Goal: Task Accomplishment & Management: Complete application form

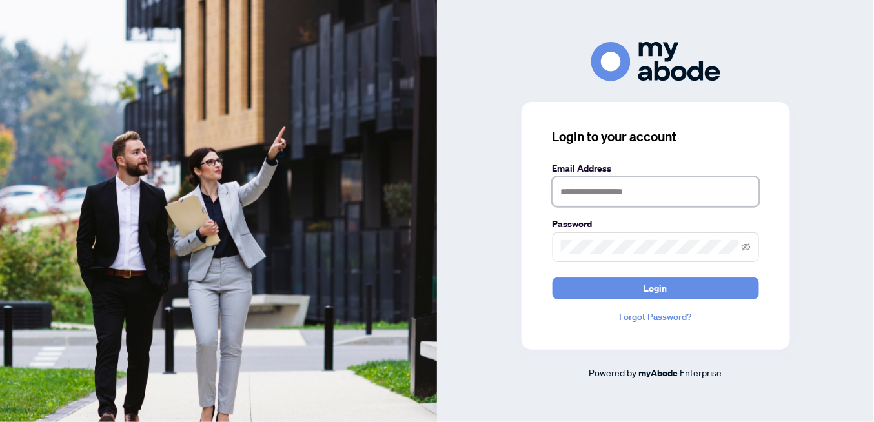
click at [579, 191] on input "text" at bounding box center [656, 192] width 207 height 30
type input "**********"
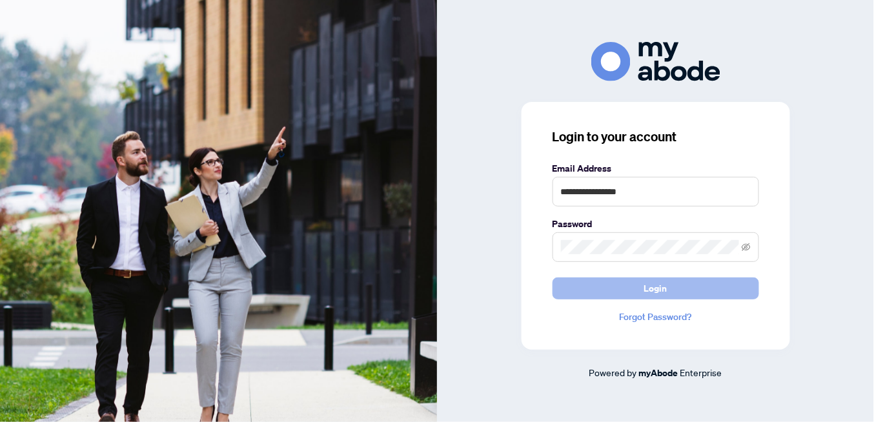
click at [665, 285] on span "Login" at bounding box center [655, 288] width 23 height 21
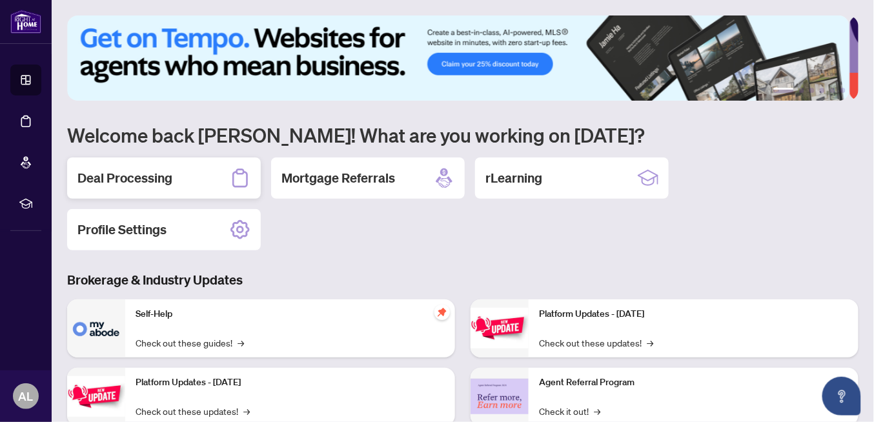
click at [153, 184] on h2 "Deal Processing" at bounding box center [124, 178] width 95 height 18
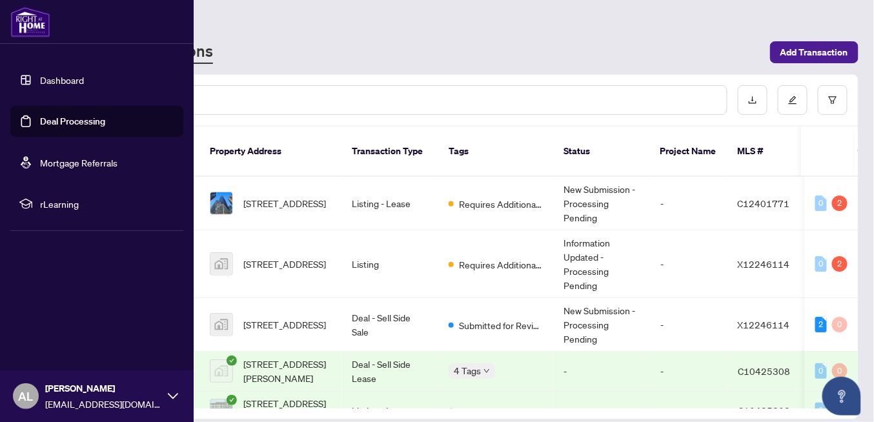
click at [59, 81] on link "Dashboard" at bounding box center [62, 80] width 44 height 12
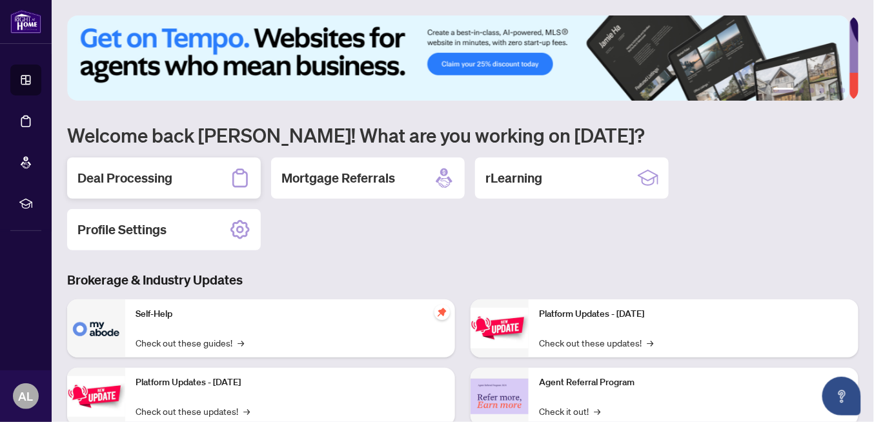
click at [156, 182] on h2 "Deal Processing" at bounding box center [124, 178] width 95 height 18
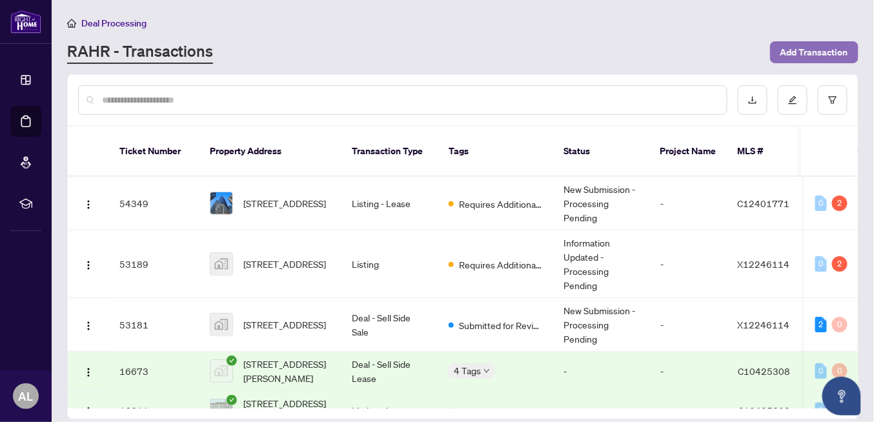
click at [817, 53] on span "Add Transaction" at bounding box center [815, 52] width 68 height 21
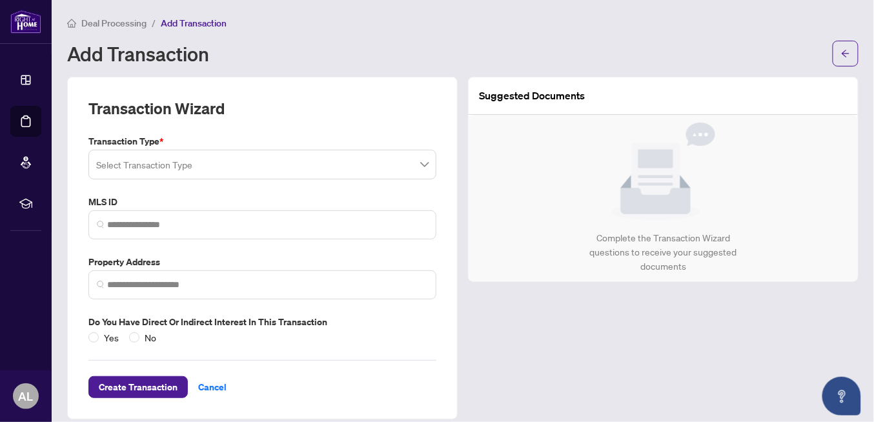
click at [419, 167] on span at bounding box center [262, 164] width 333 height 25
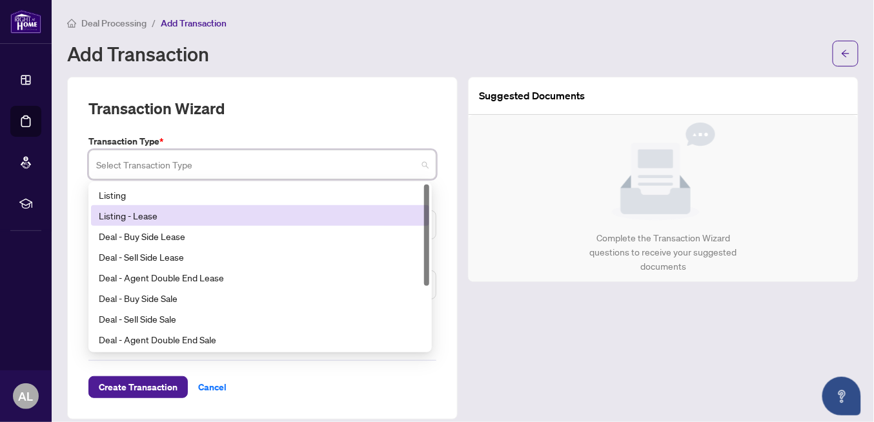
click at [218, 209] on div "Listing - Lease" at bounding box center [260, 216] width 323 height 14
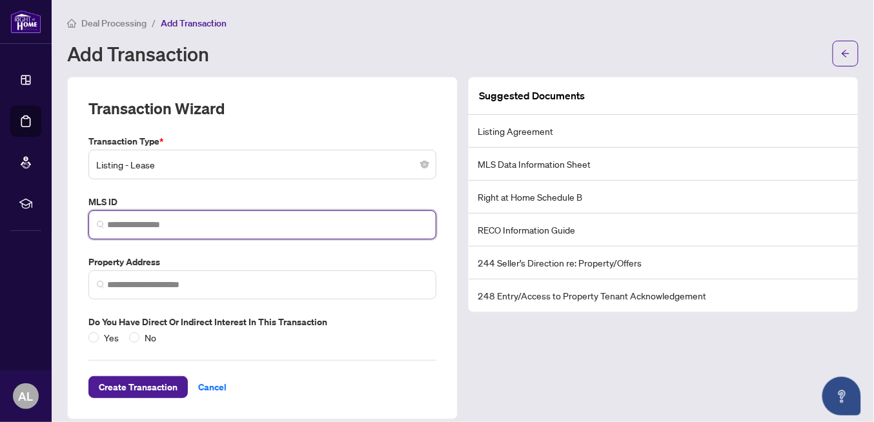
click at [128, 225] on input "search" at bounding box center [267, 225] width 321 height 14
click at [118, 224] on input "search" at bounding box center [267, 225] width 321 height 14
paste input "*********"
type input "*********"
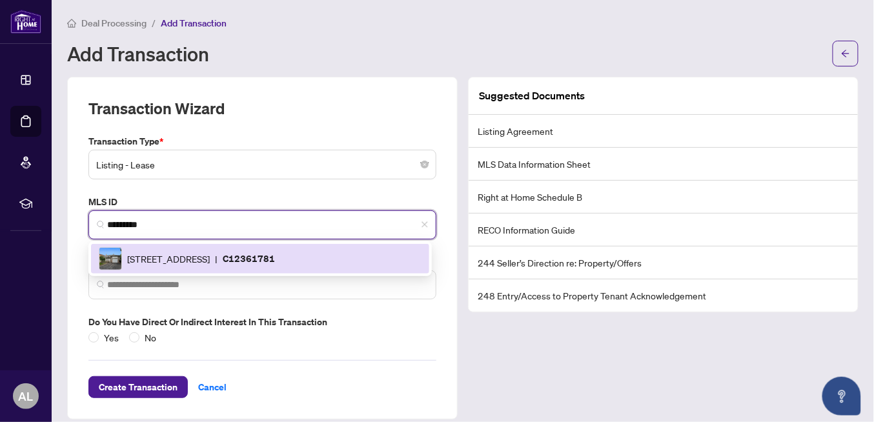
click at [205, 262] on span "[STREET_ADDRESS]" at bounding box center [168, 259] width 83 height 14
type input "**********"
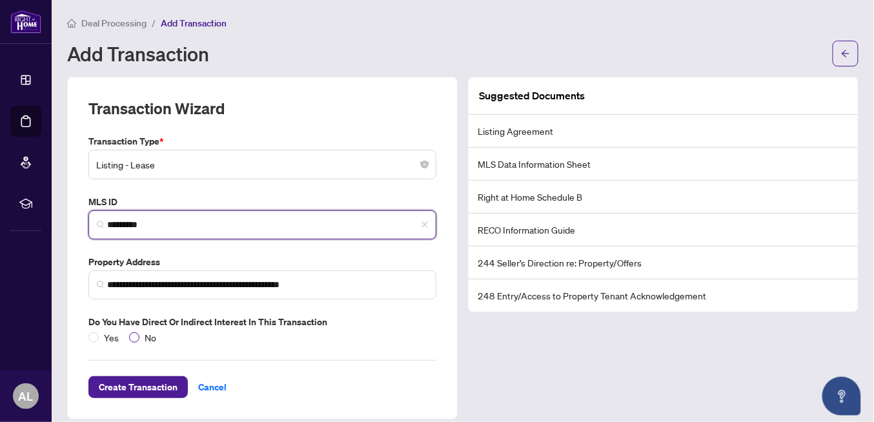
type input "*********"
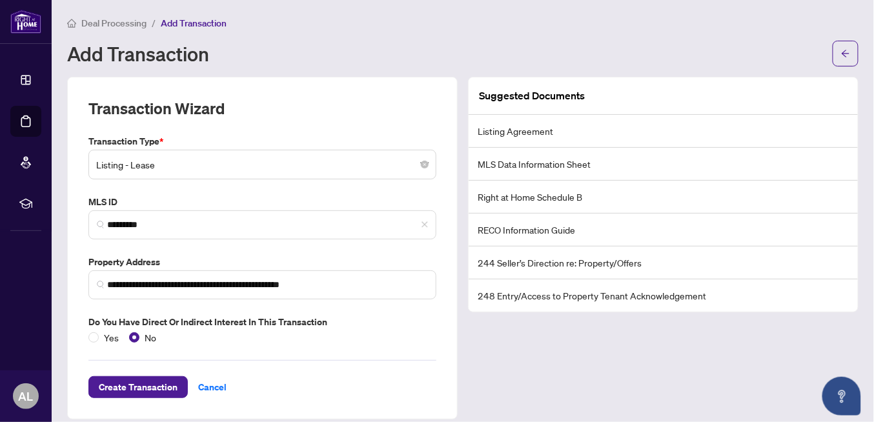
scroll to position [10, 0]
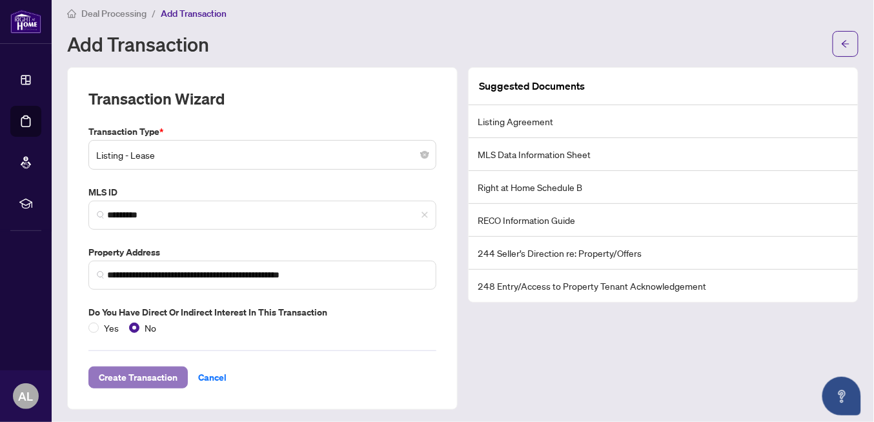
click at [147, 373] on span "Create Transaction" at bounding box center [138, 377] width 79 height 21
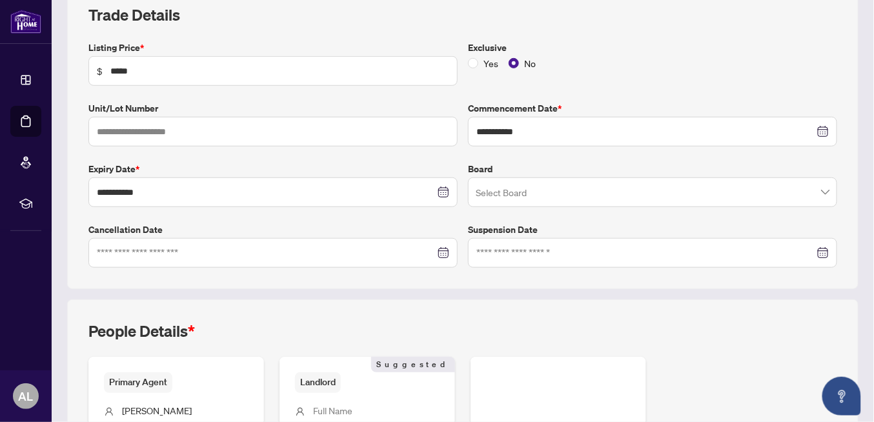
scroll to position [258, 0]
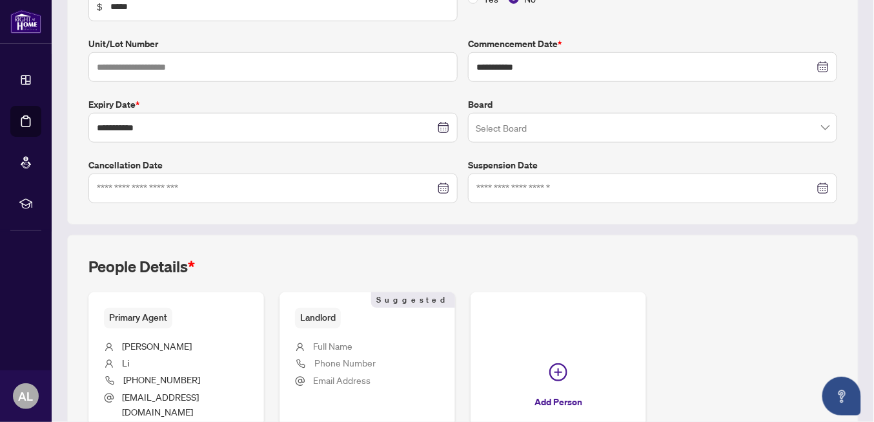
click at [816, 128] on span at bounding box center [653, 128] width 354 height 25
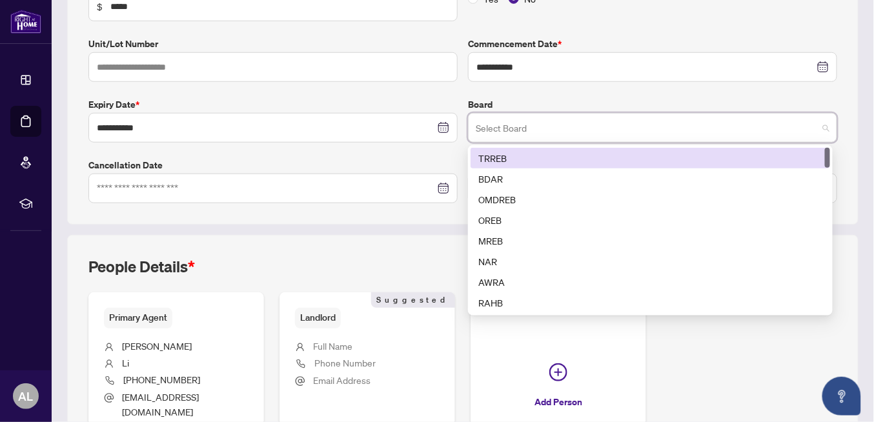
click at [500, 158] on div "TRREB" at bounding box center [650, 158] width 344 height 14
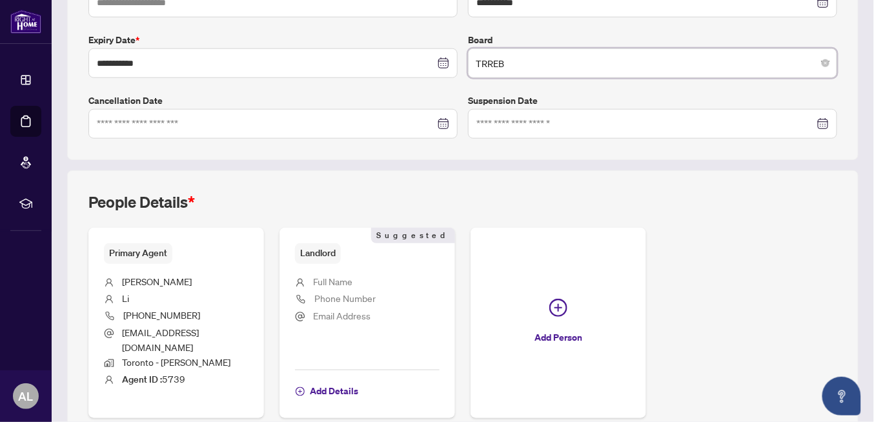
scroll to position [370, 0]
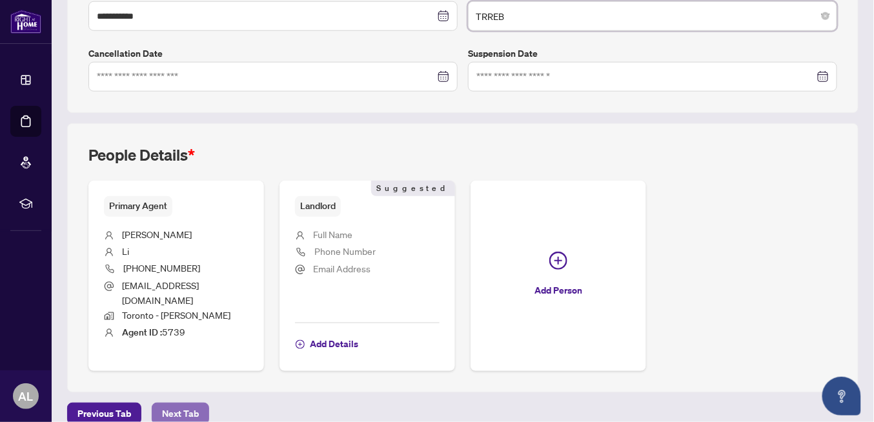
click at [182, 404] on span "Next Tab" at bounding box center [180, 414] width 37 height 21
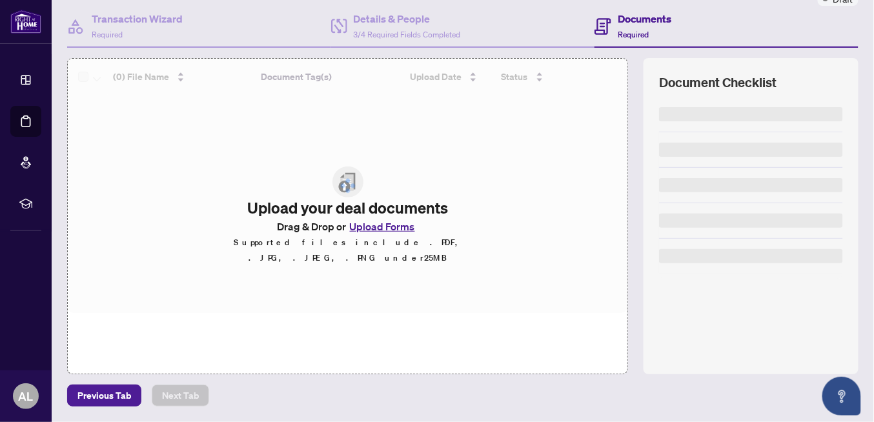
scroll to position [116, 0]
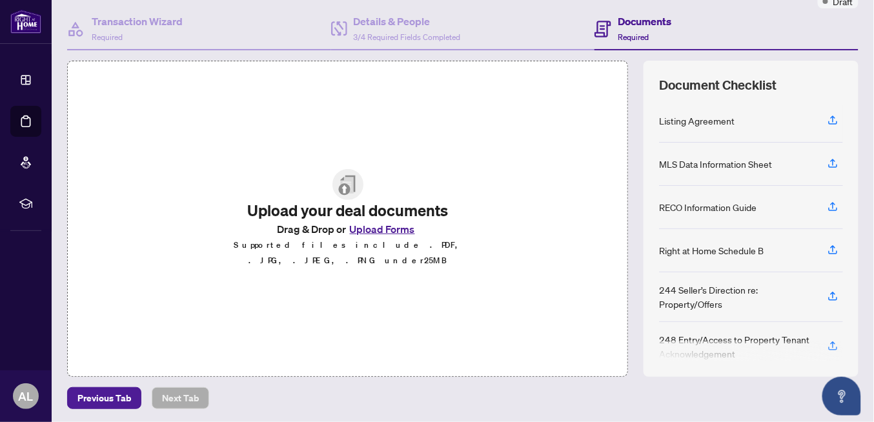
click at [386, 236] on button "Upload Forms" at bounding box center [382, 229] width 73 height 17
click at [827, 119] on icon "button" at bounding box center [833, 120] width 12 height 12
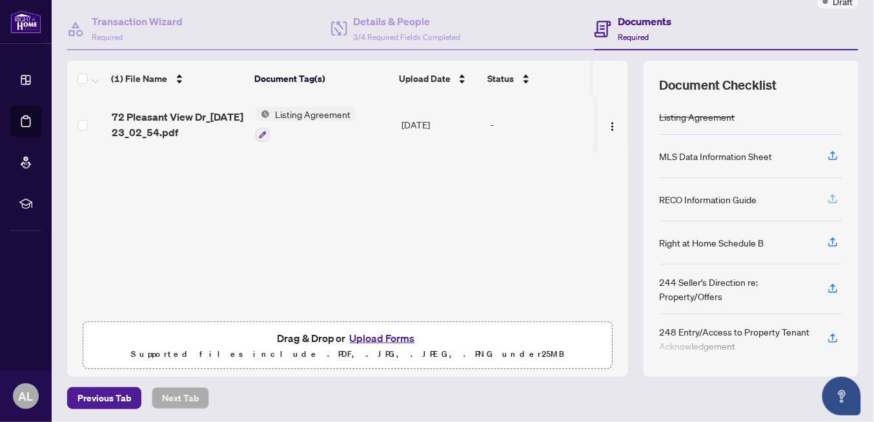
click at [827, 197] on icon "button" at bounding box center [833, 199] width 12 height 12
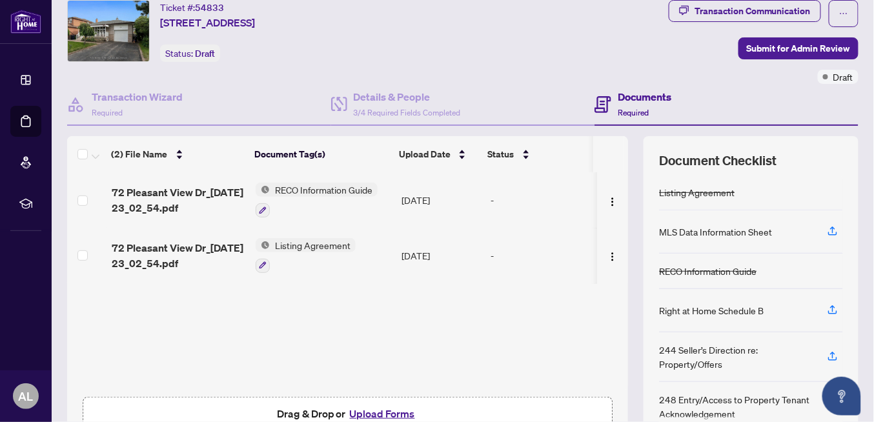
scroll to position [0, 0]
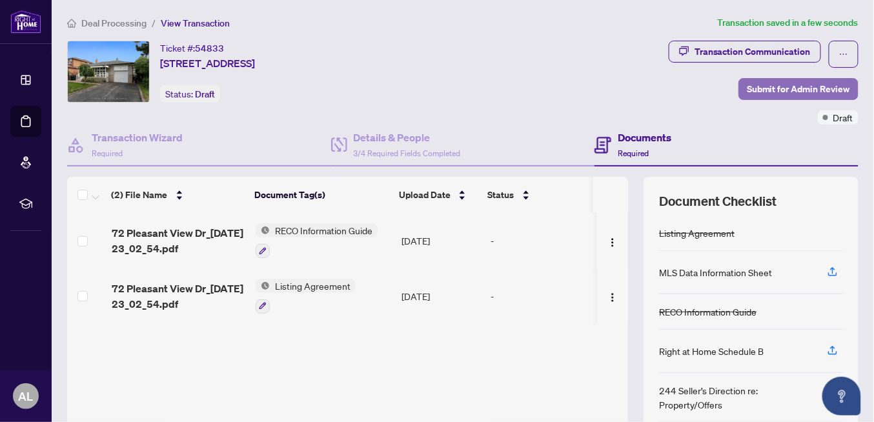
click at [772, 92] on span "Submit for Admin Review" at bounding box center [798, 89] width 103 height 21
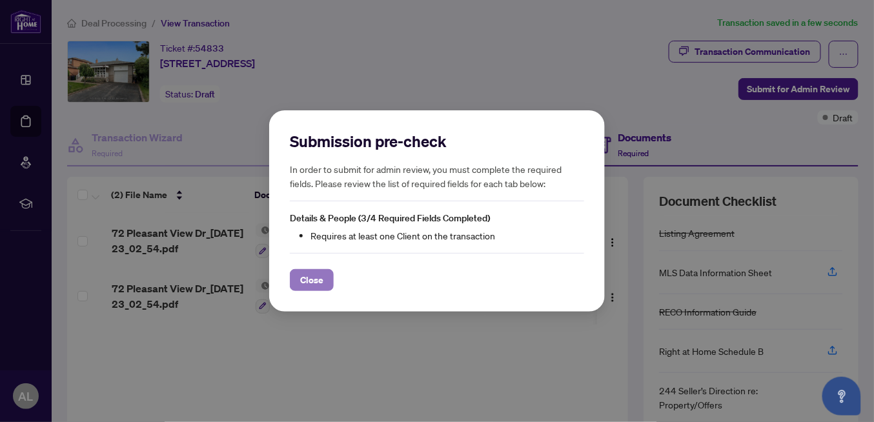
click at [318, 278] on span "Close" at bounding box center [311, 280] width 23 height 21
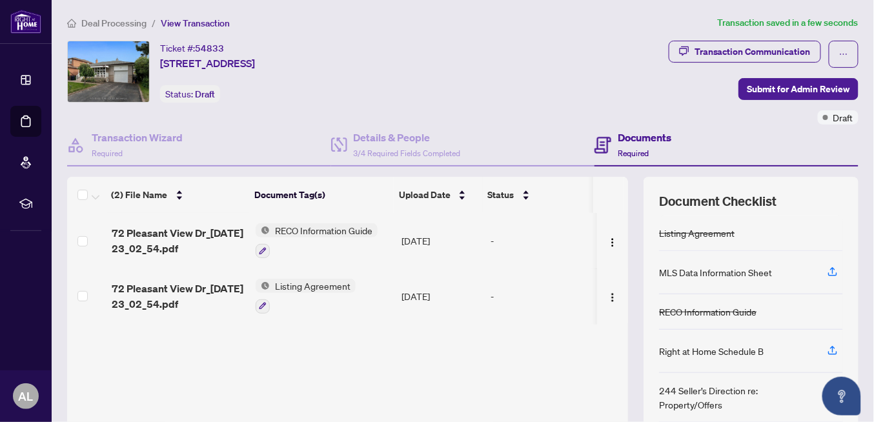
click at [632, 141] on h4 "Documents" at bounding box center [645, 137] width 54 height 15
click at [431, 145] on div "Details & People 3/4 Required Fields Completed" at bounding box center [407, 145] width 107 height 30
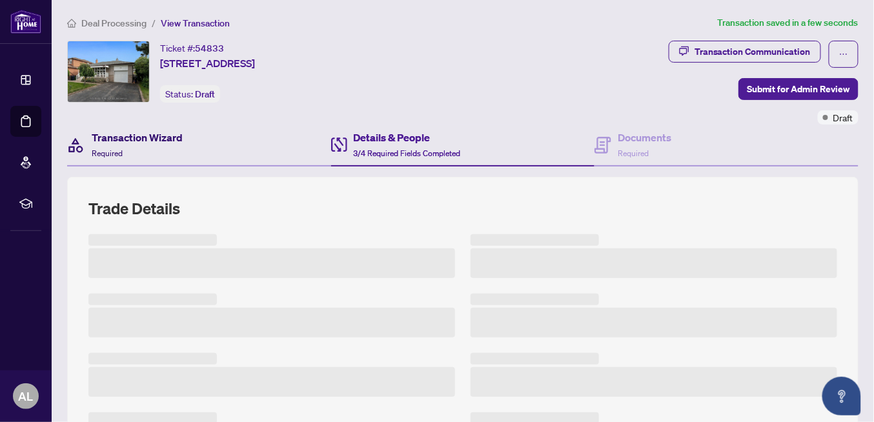
click at [143, 139] on h4 "Transaction Wizard" at bounding box center [137, 137] width 91 height 15
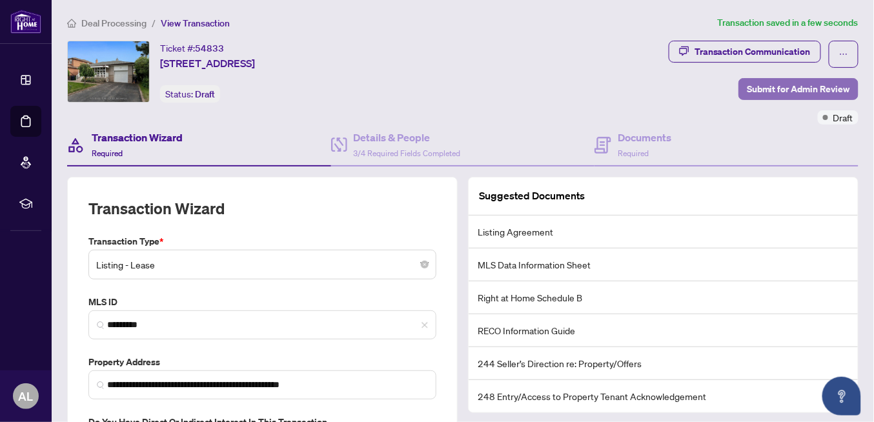
click at [779, 87] on span "Submit for Admin Review" at bounding box center [798, 89] width 103 height 21
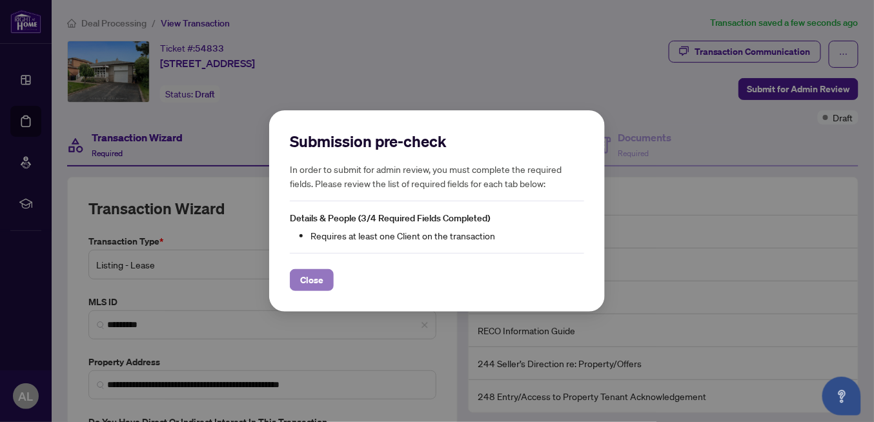
click at [313, 276] on span "Close" at bounding box center [311, 280] width 23 height 21
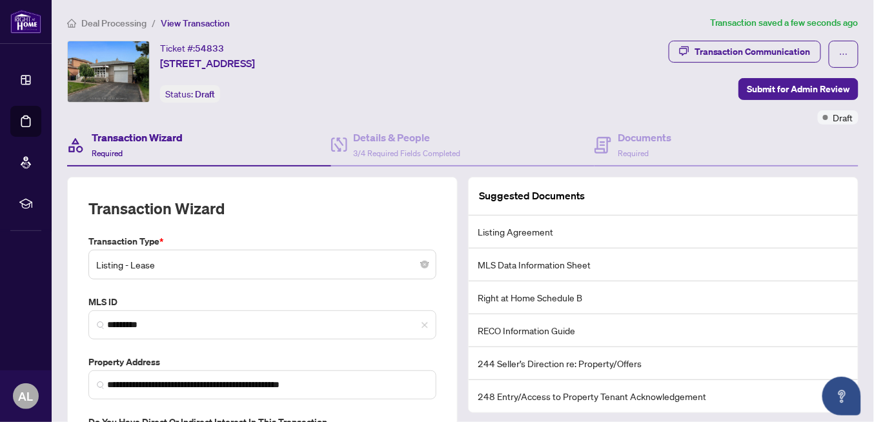
scroll to position [88, 0]
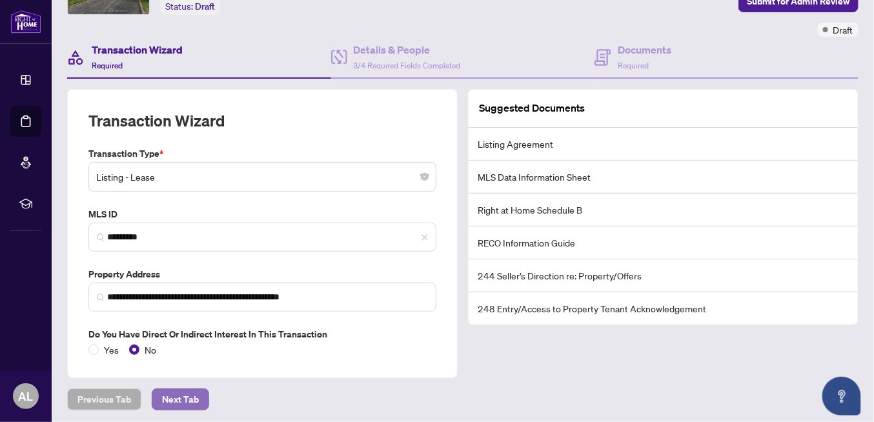
click at [177, 402] on span "Next Tab" at bounding box center [180, 399] width 37 height 21
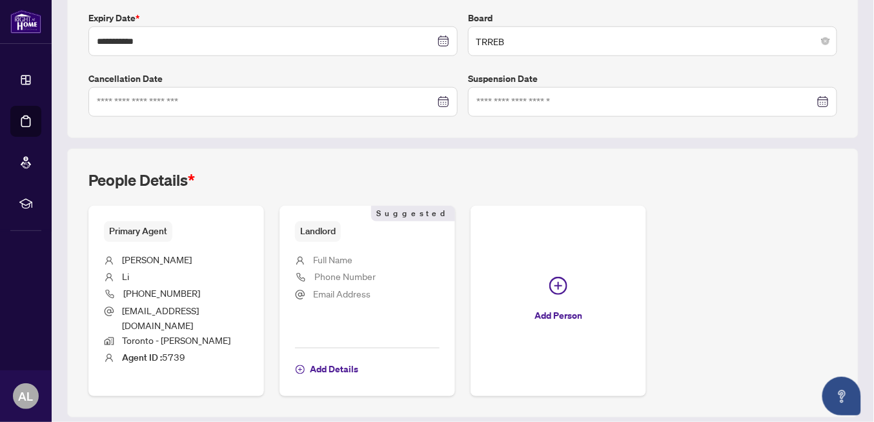
scroll to position [346, 0]
click at [336, 358] on span "Add Details" at bounding box center [334, 368] width 48 height 21
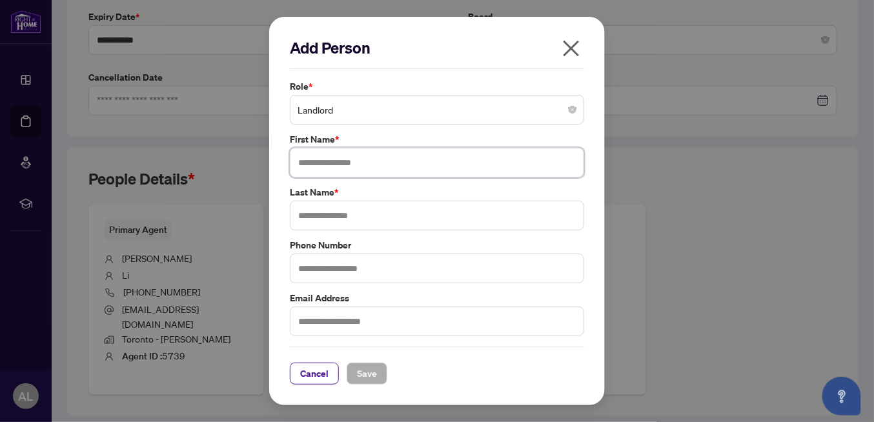
click at [306, 161] on input "text" at bounding box center [437, 163] width 294 height 30
click at [317, 164] on input "******" at bounding box center [437, 163] width 294 height 30
type input "*******"
click at [309, 221] on input "text" at bounding box center [437, 216] width 294 height 30
type input "***"
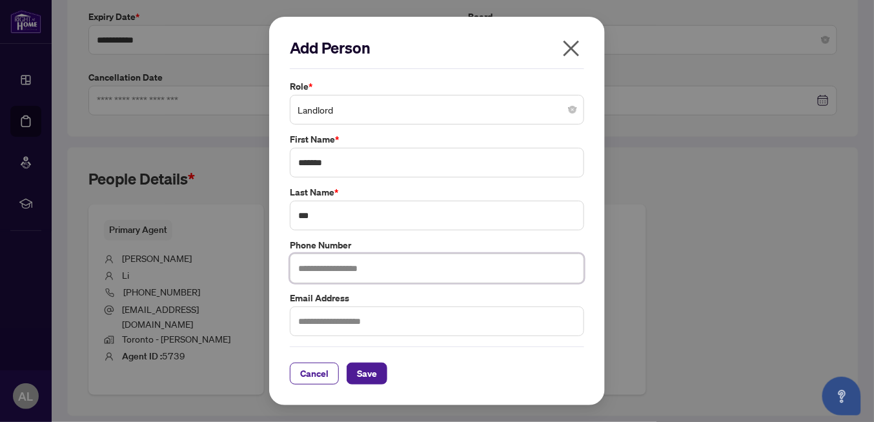
click at [318, 261] on input "text" at bounding box center [437, 269] width 294 height 30
click at [304, 324] on input "text" at bounding box center [437, 322] width 294 height 30
type input "**********"
click at [366, 373] on span "Save" at bounding box center [367, 374] width 20 height 21
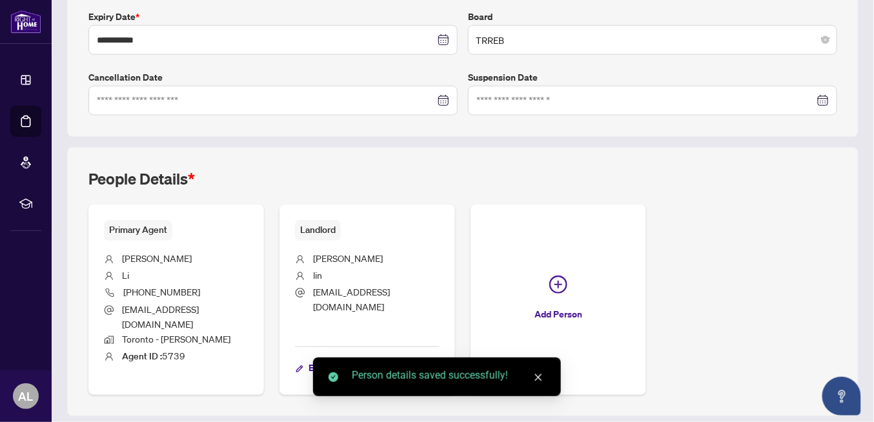
click at [536, 378] on icon "close" at bounding box center [538, 377] width 9 height 9
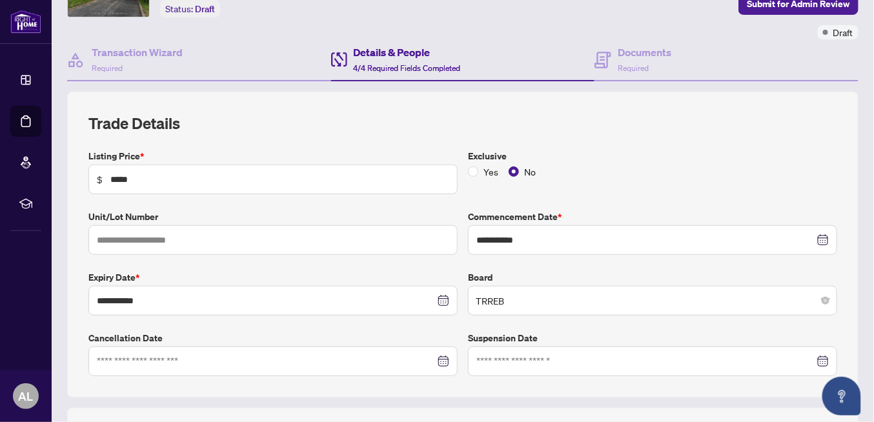
scroll to position [0, 0]
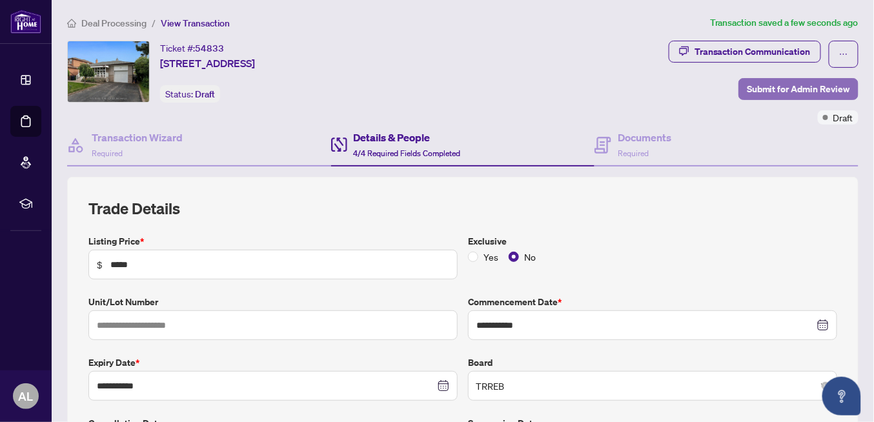
click at [766, 83] on span "Submit for Admin Review" at bounding box center [798, 89] width 103 height 21
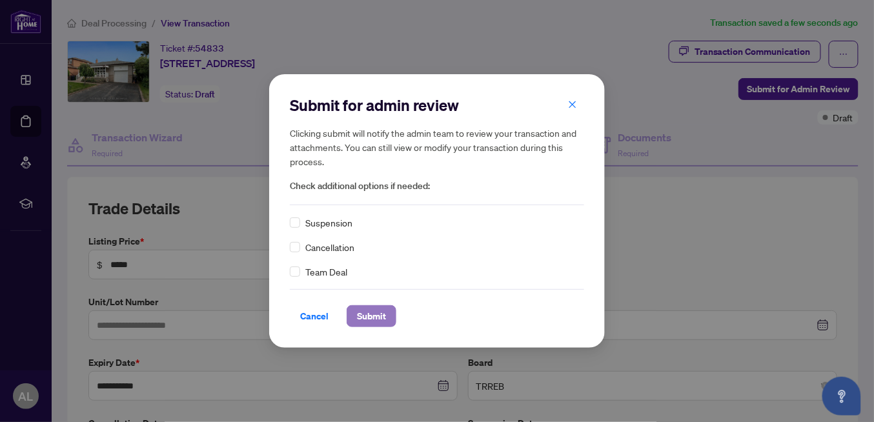
click at [378, 312] on span "Submit" at bounding box center [371, 316] width 29 height 21
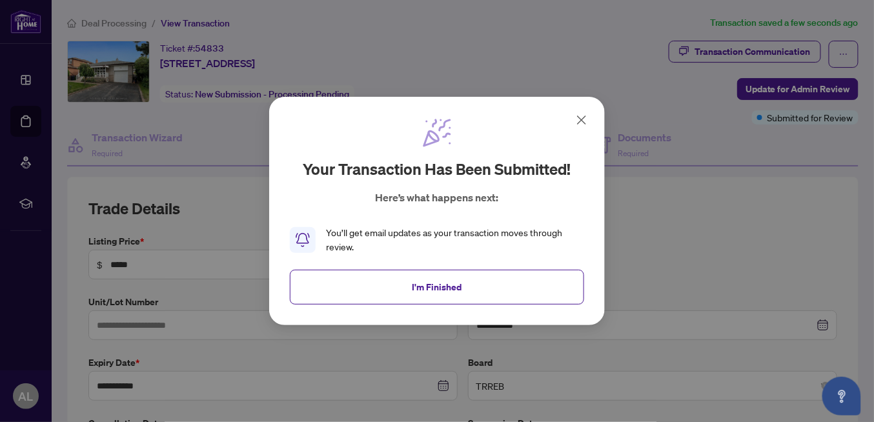
click at [582, 118] on icon at bounding box center [581, 119] width 15 height 15
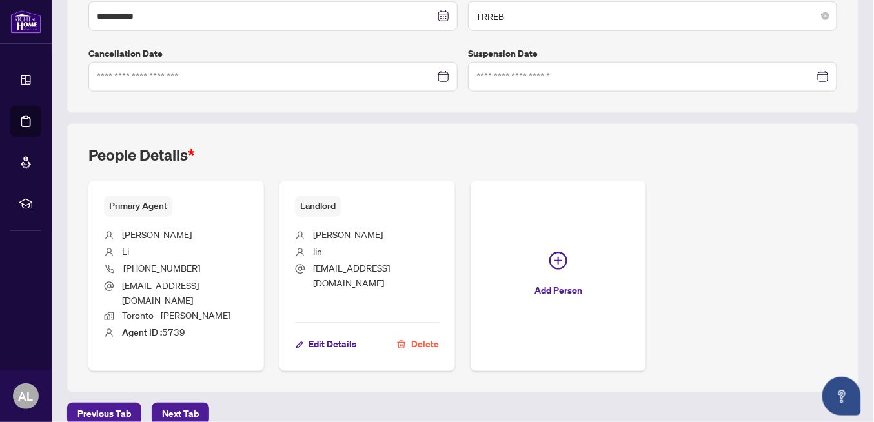
scroll to position [329, 0]
